Goal: Information Seeking & Learning: Learn about a topic

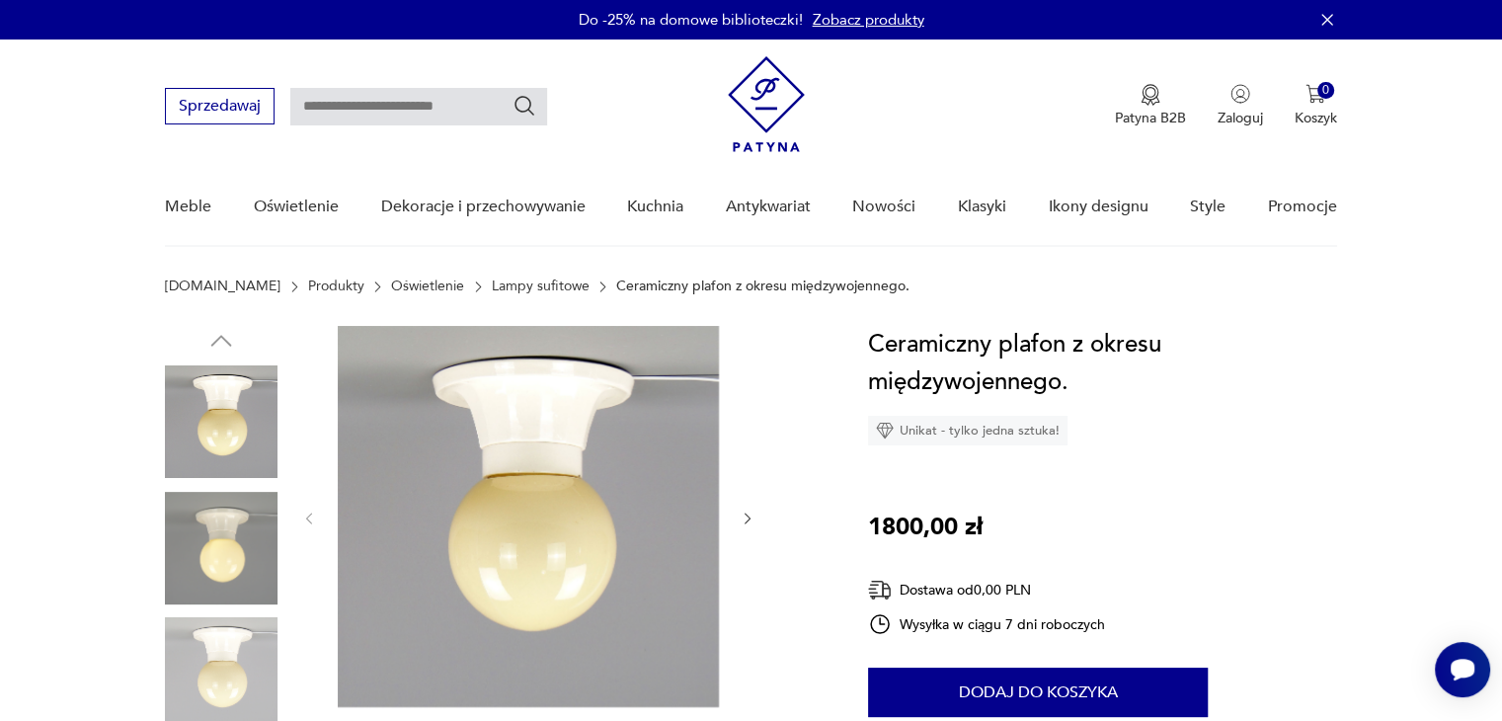
click at [499, 278] on link "Lampy sufitowe" at bounding box center [541, 286] width 98 height 16
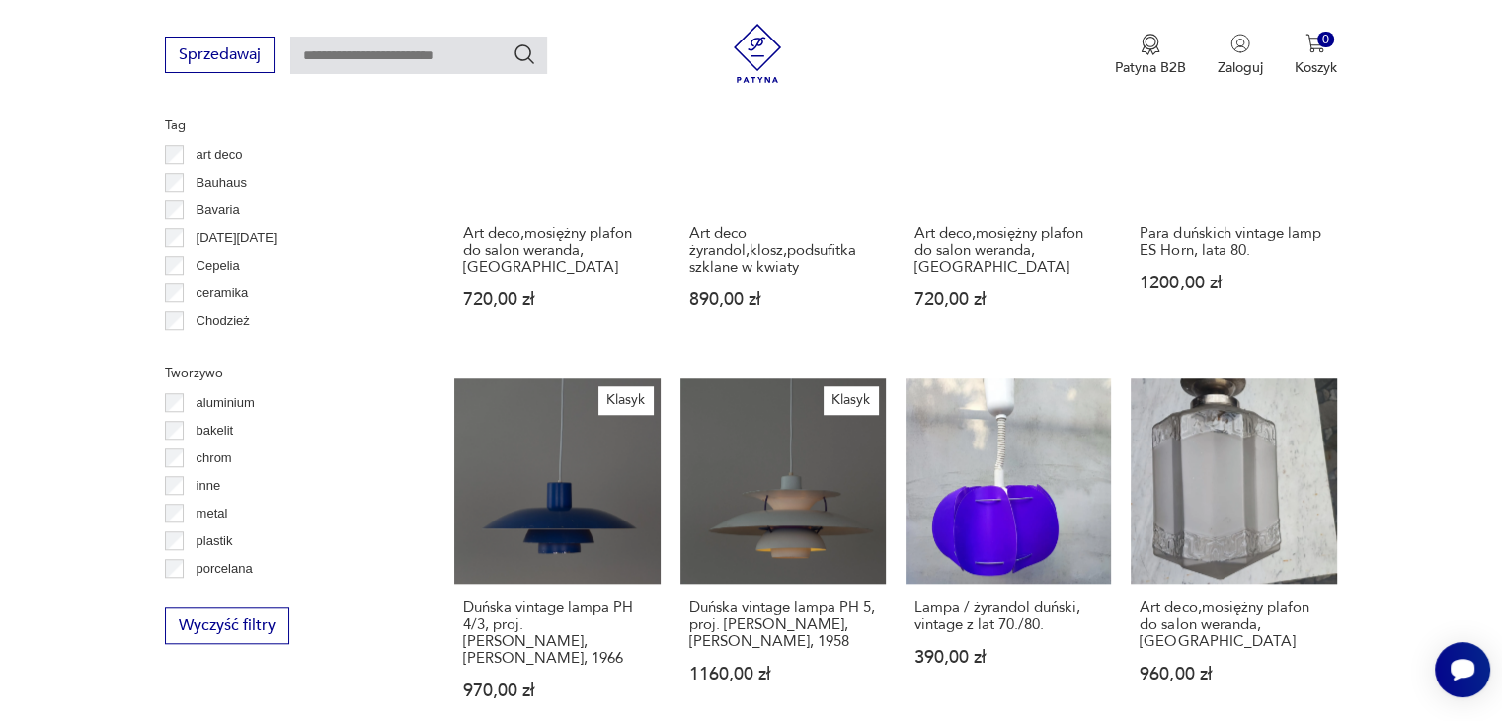
scroll to position [51, 0]
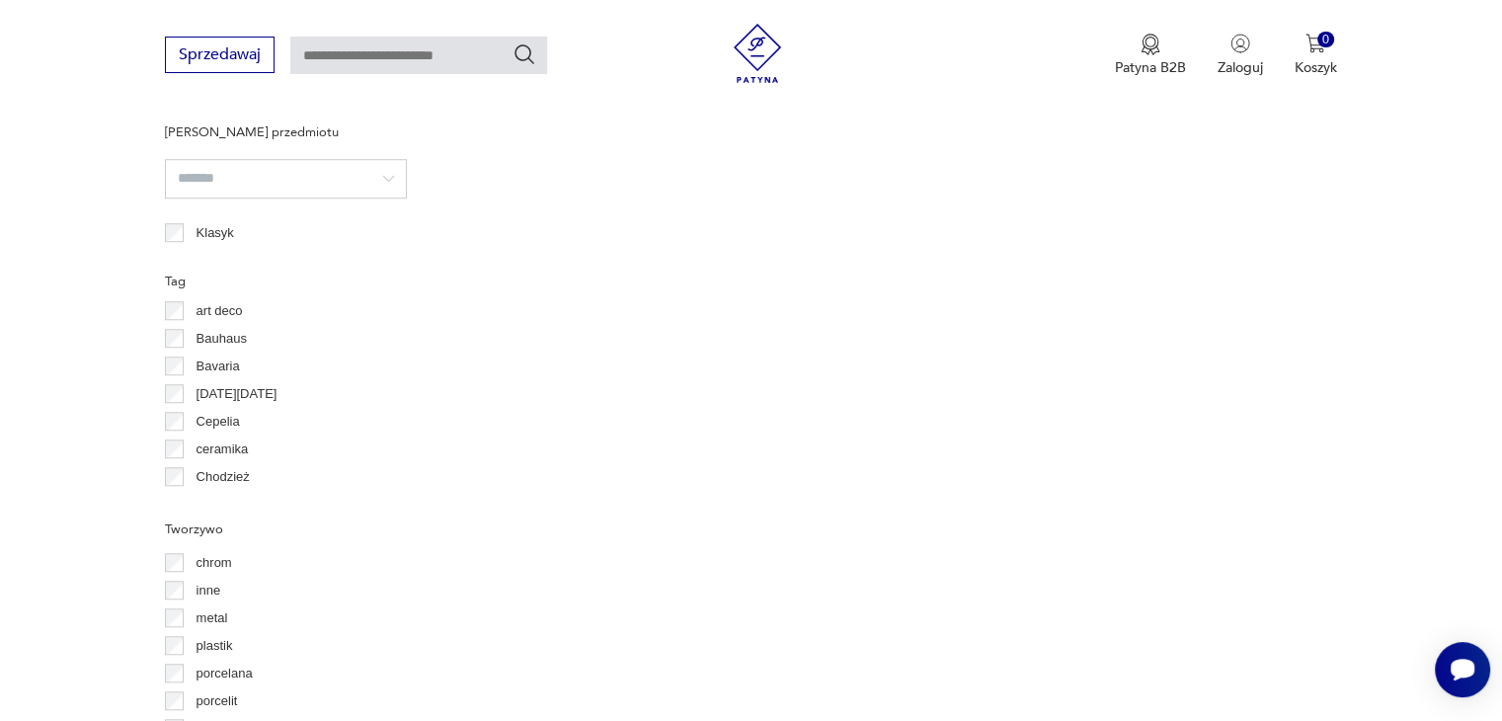
scroll to position [1551, 0]
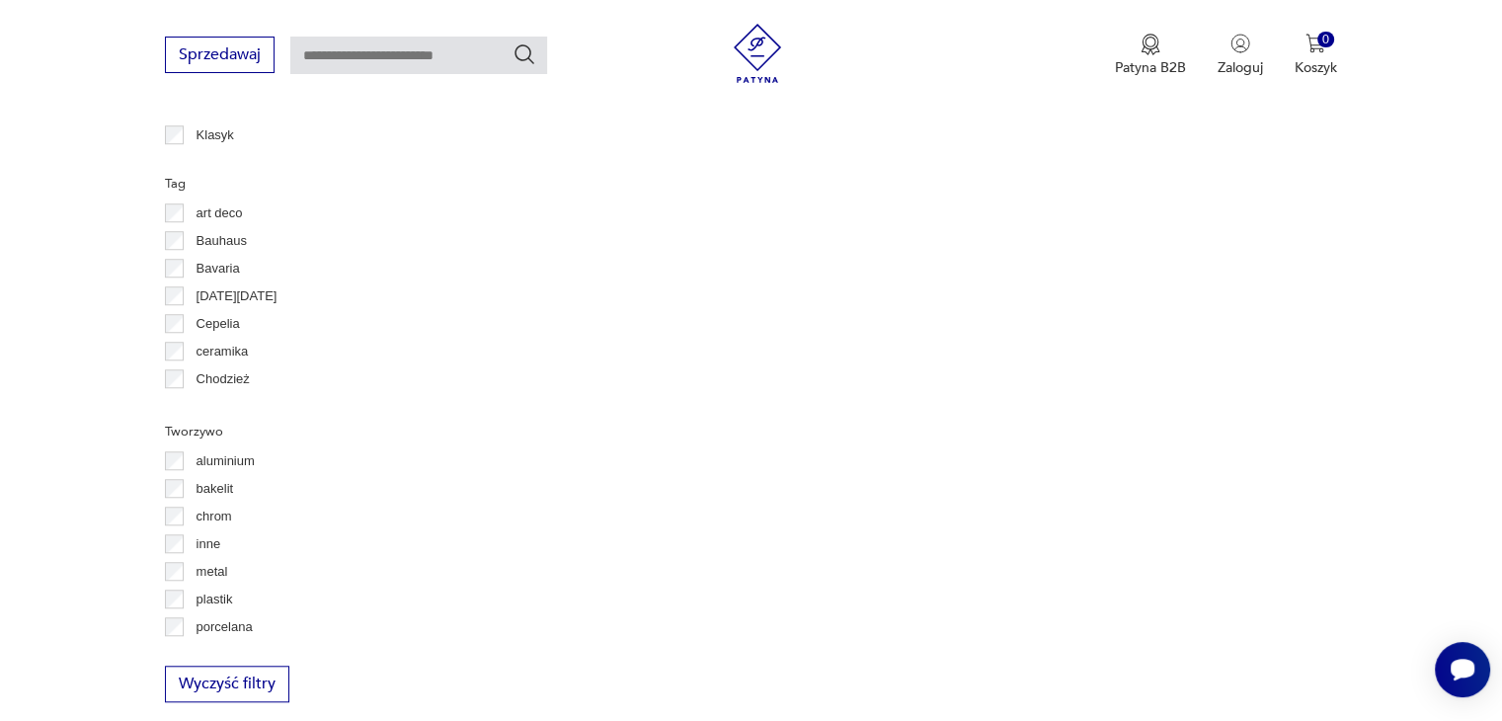
scroll to position [51, 0]
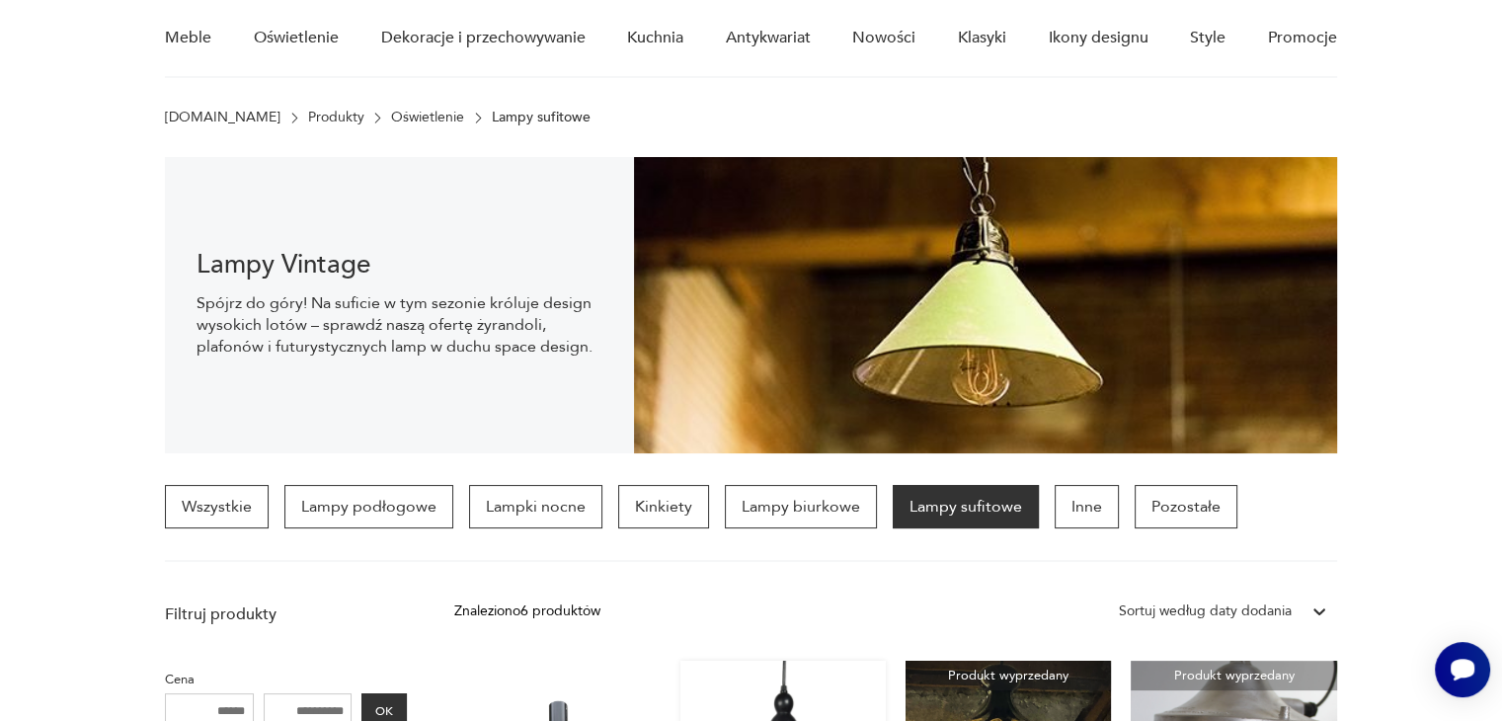
scroll to position [70, 0]
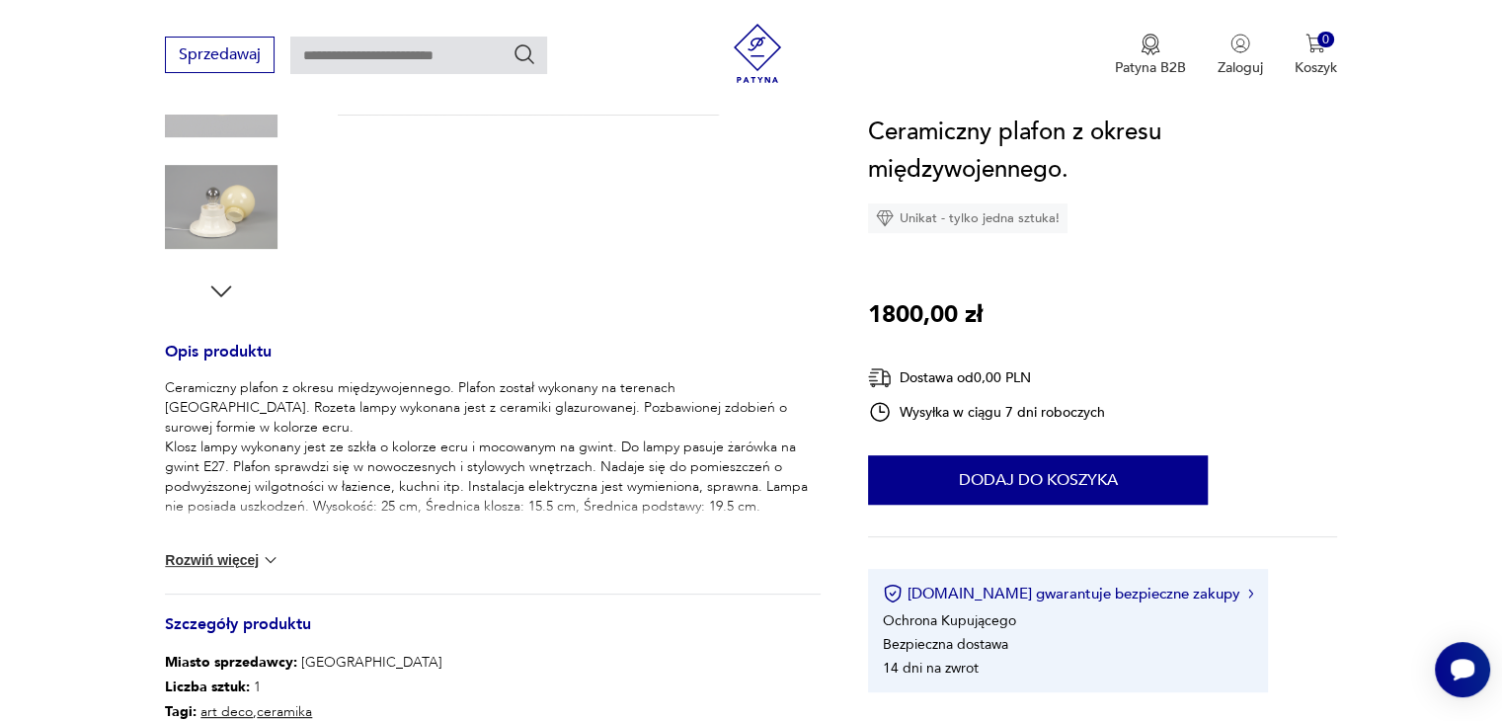
scroll to position [790, 0]
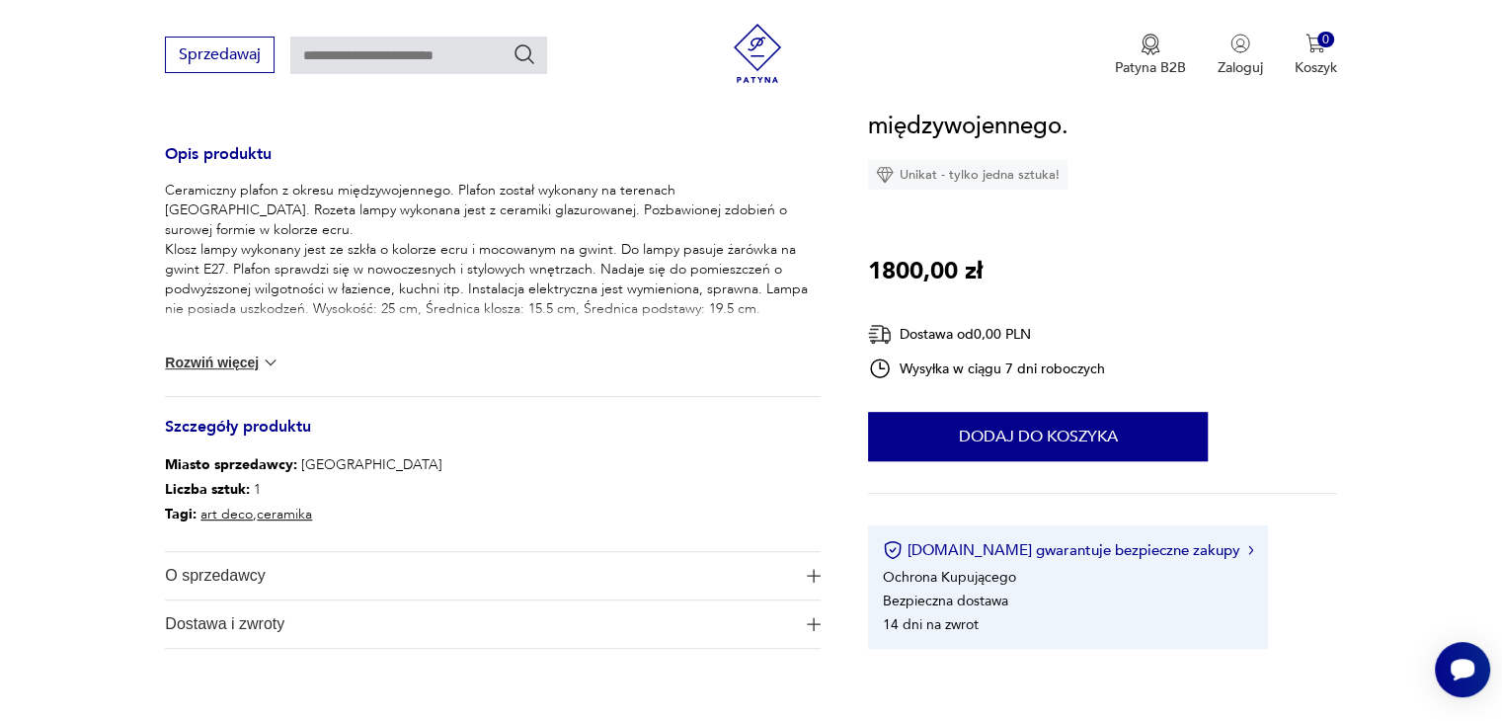
click at [225, 362] on button "Rozwiń więcej" at bounding box center [222, 362] width 115 height 20
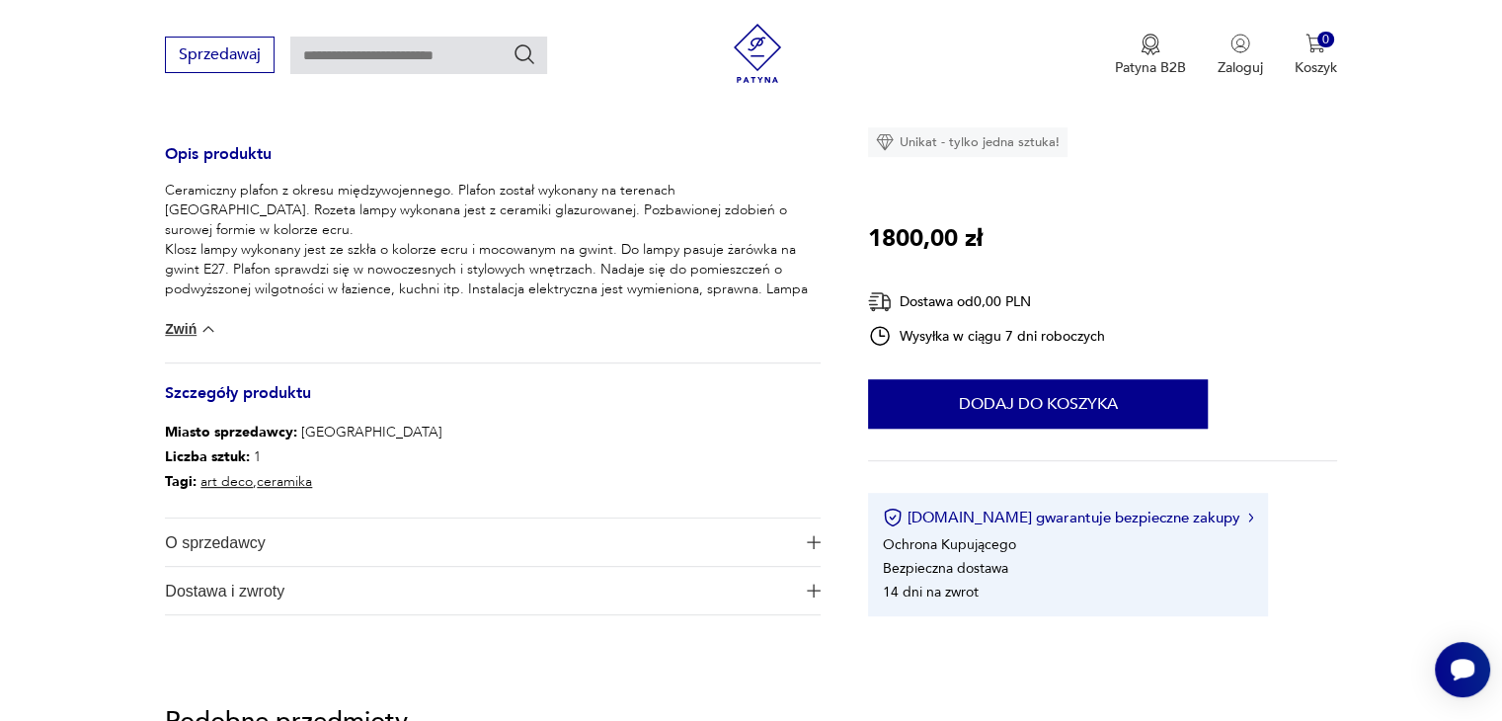
click at [288, 537] on span "O sprzedawcy" at bounding box center [479, 541] width 628 height 47
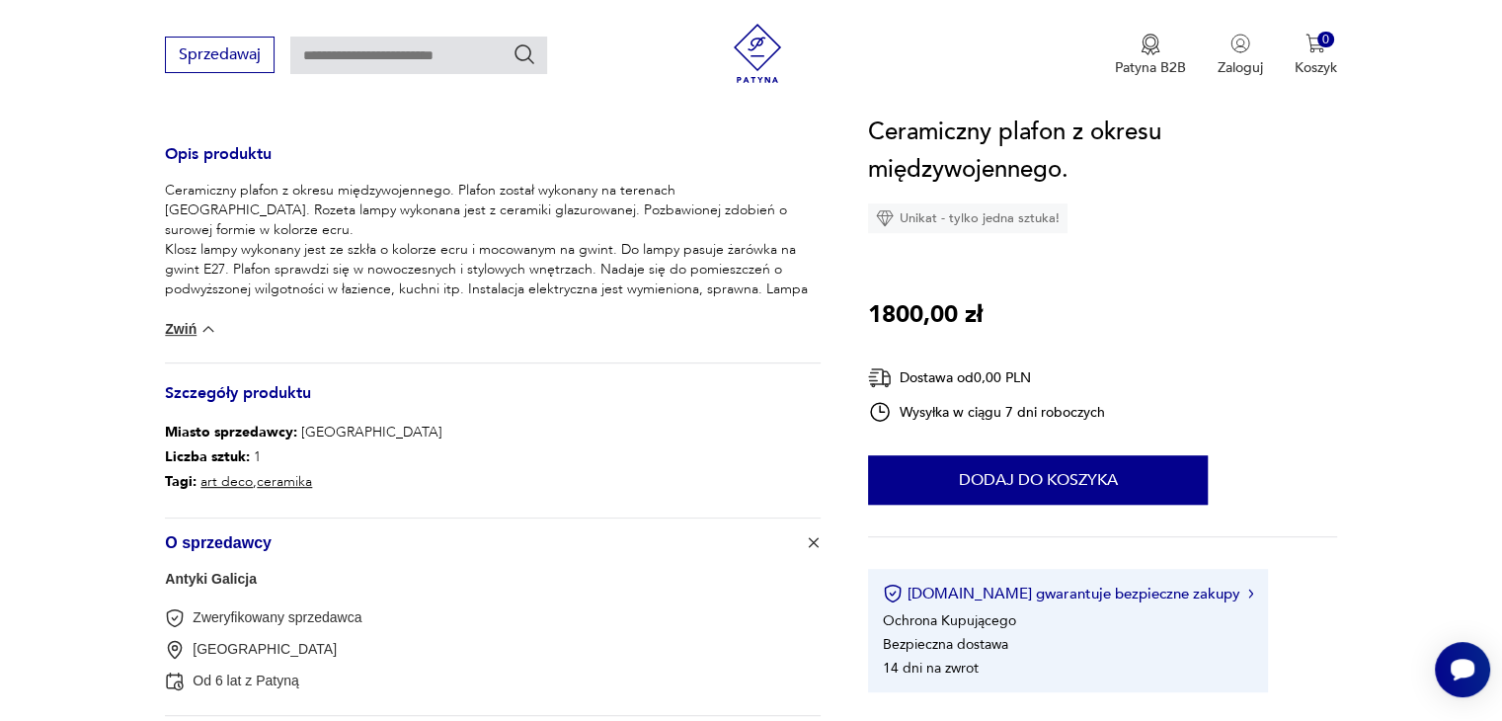
click at [336, 534] on span "O sprzedawcy" at bounding box center [479, 541] width 628 height 47
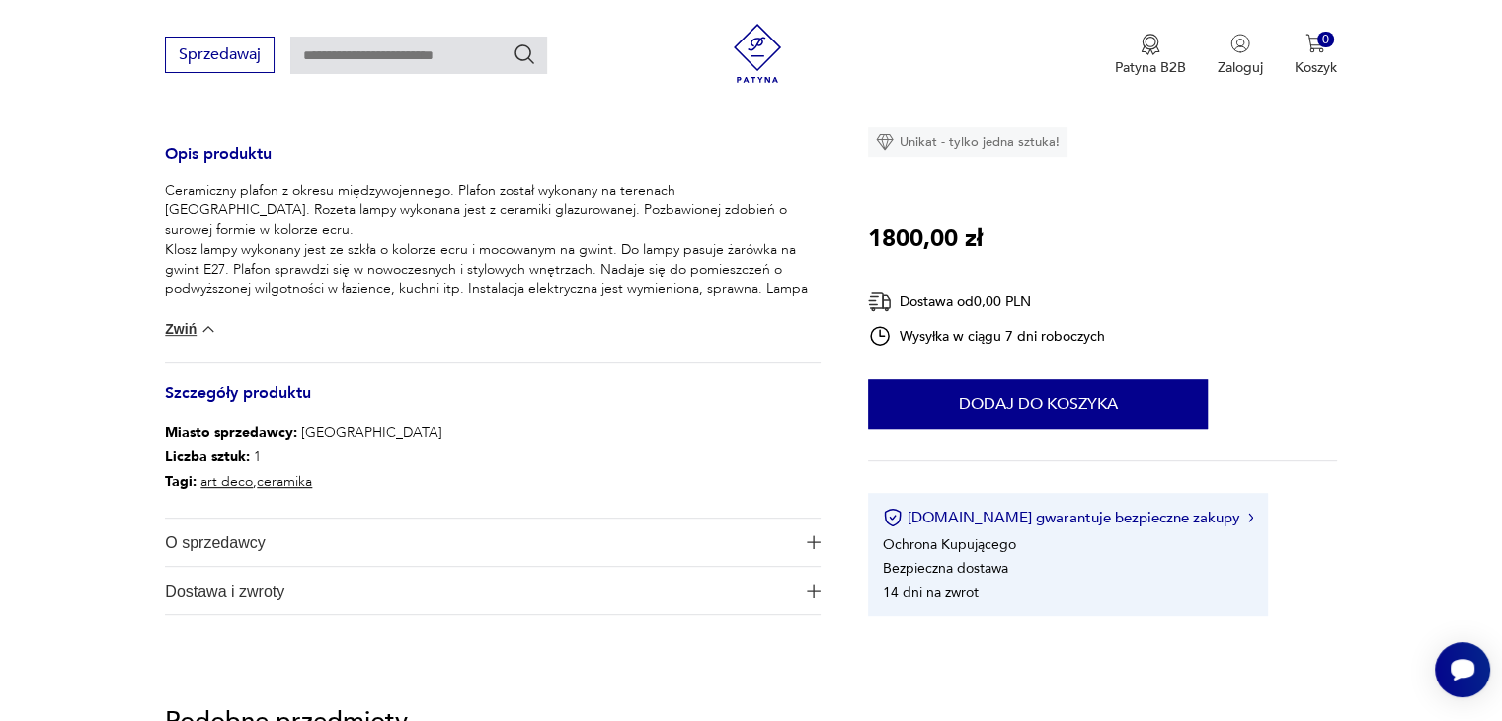
scroll to position [1086, 0]
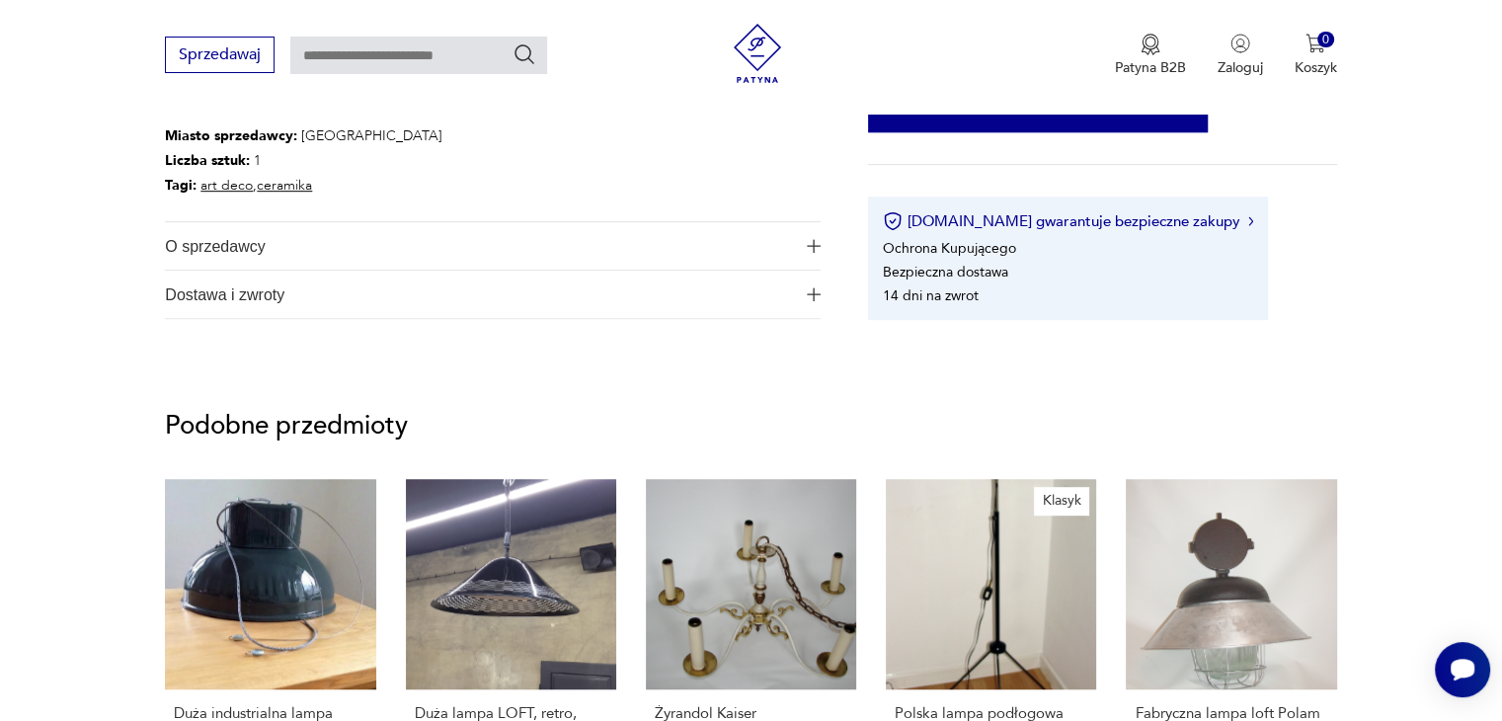
click at [304, 297] on span "Dostawa i zwroty" at bounding box center [479, 294] width 628 height 47
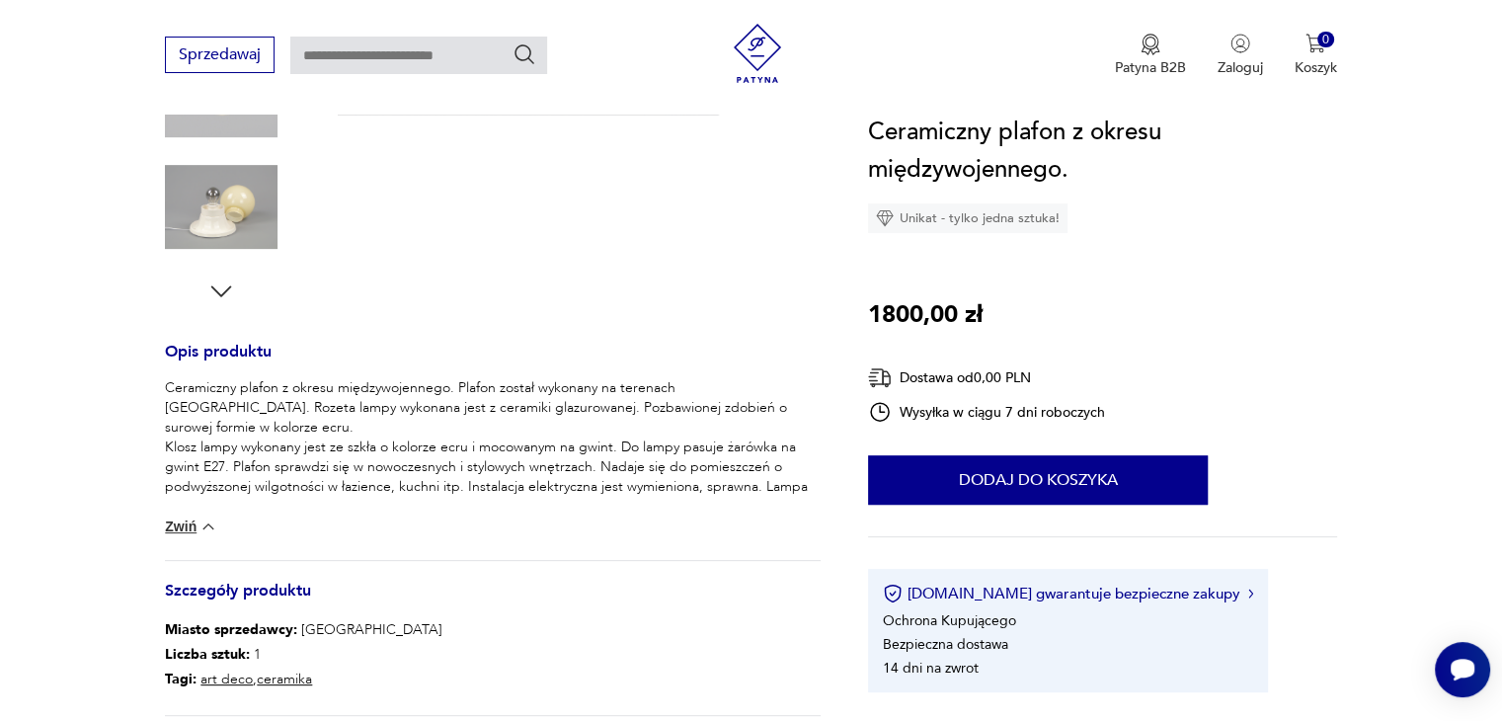
scroll to position [197, 0]
